Goal: Leave review/rating

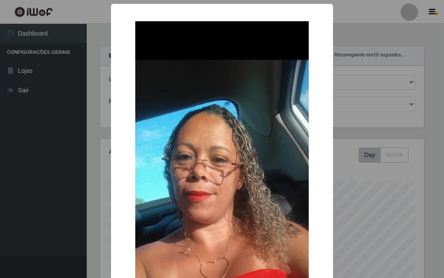
select select "499"
select select "9"
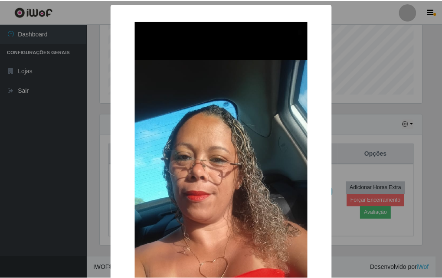
scroll to position [180, 324]
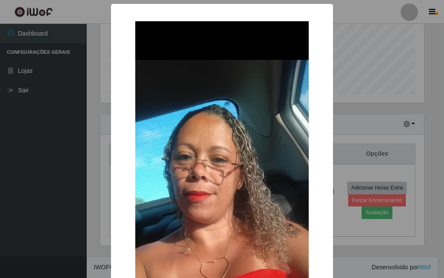
click at [361, 51] on div "× OK Cancel" at bounding box center [222, 139] width 444 height 278
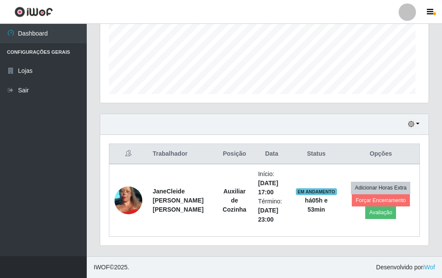
scroll to position [180, 328]
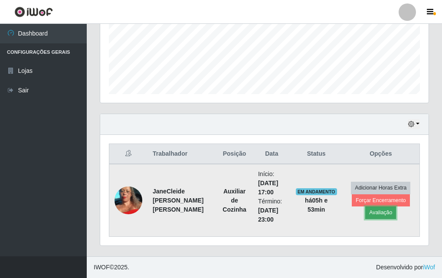
click at [380, 210] on button "Avaliação" at bounding box center [380, 212] width 31 height 12
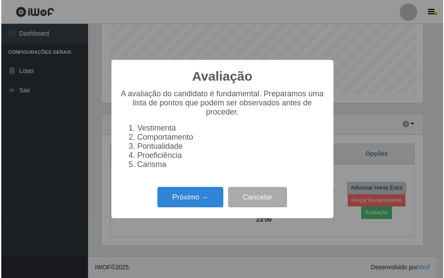
scroll to position [180, 324]
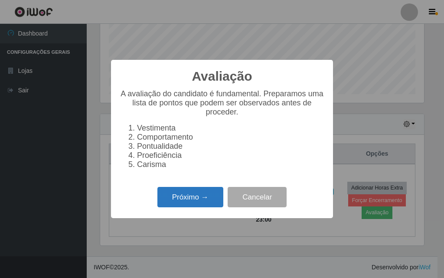
click at [198, 204] on button "Próximo →" at bounding box center [190, 197] width 66 height 20
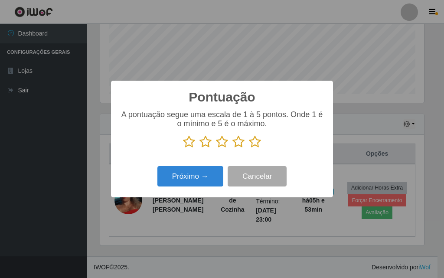
scroll to position [433580, 433436]
click at [253, 144] on icon at bounding box center [255, 141] width 12 height 13
click at [249, 148] on input "radio" at bounding box center [249, 148] width 0 height 0
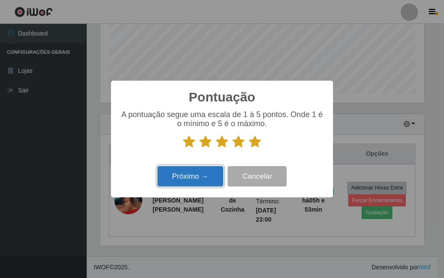
click at [194, 179] on button "Próximo →" at bounding box center [190, 176] width 66 height 20
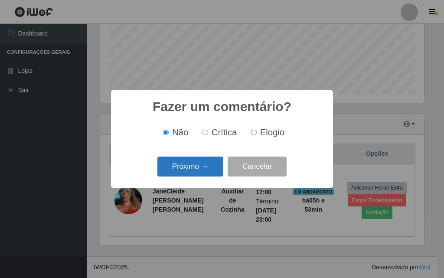
click at [198, 169] on button "Próximo →" at bounding box center [190, 167] width 66 height 20
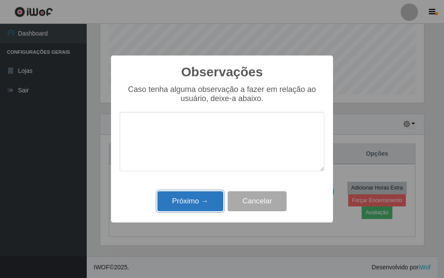
click at [204, 203] on button "Próximo →" at bounding box center [190, 201] width 66 height 20
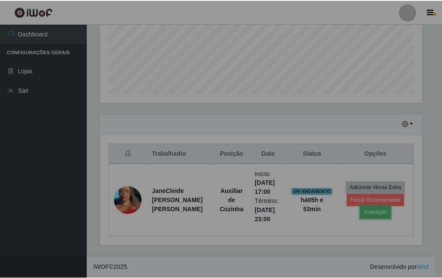
scroll to position [180, 328]
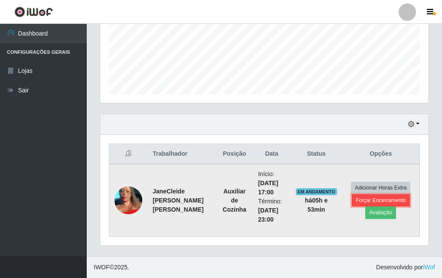
click at [377, 200] on button "Forçar Encerramento" at bounding box center [381, 200] width 58 height 12
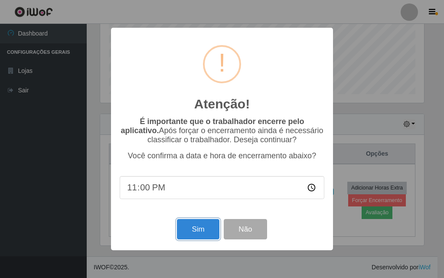
drag, startPoint x: 206, startPoint y: 227, endPoint x: 0, endPoint y: 163, distance: 216.1
click at [206, 228] on button "Sim" at bounding box center [198, 229] width 42 height 20
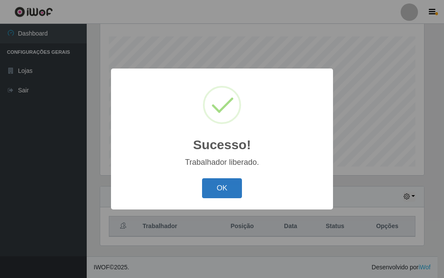
click at [219, 180] on button "OK" at bounding box center [222, 188] width 40 height 20
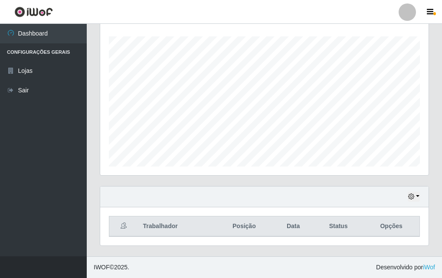
scroll to position [180, 328]
